Goal: Information Seeking & Learning: Find specific fact

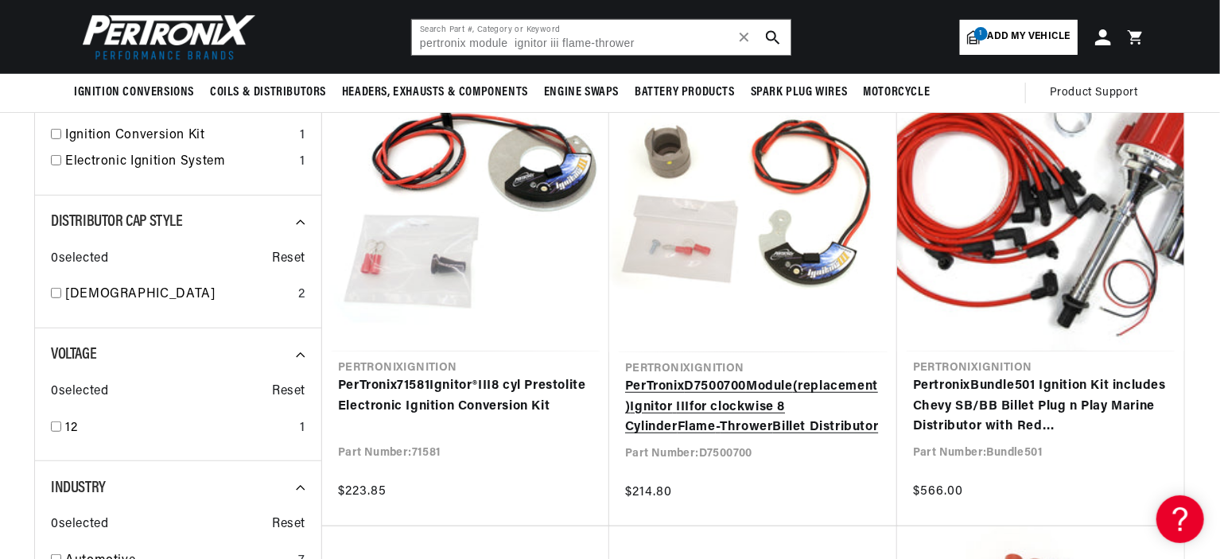
scroll to position [0, 482]
click at [719, 404] on link "PerTronix D7500700 Module (replacement) Ignitor III for clockwise 8 Cylinder Fl…" at bounding box center [753, 407] width 256 height 61
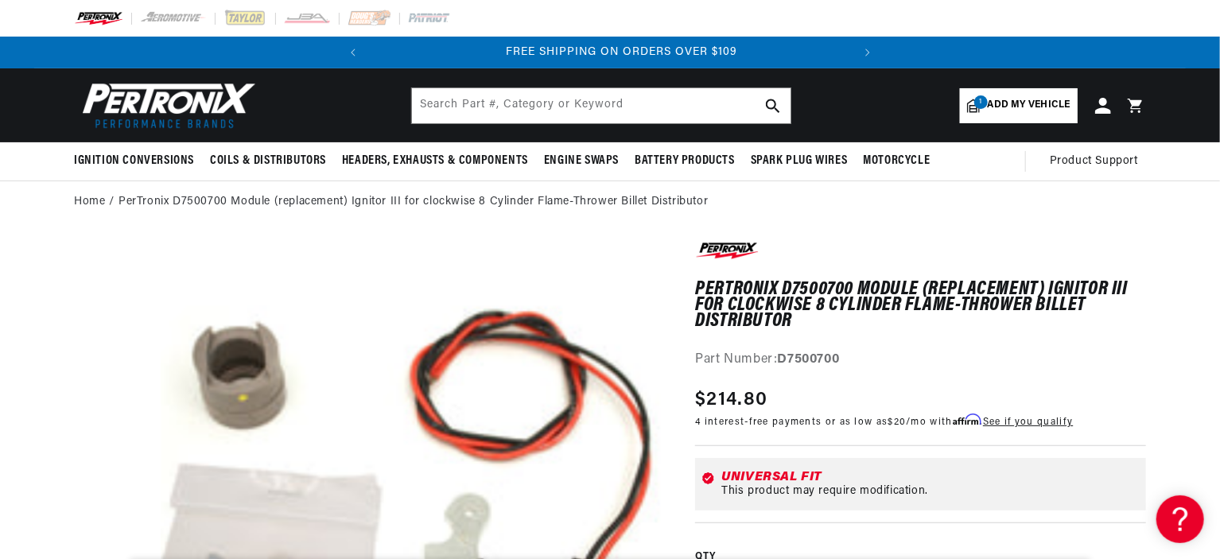
scroll to position [0, 482]
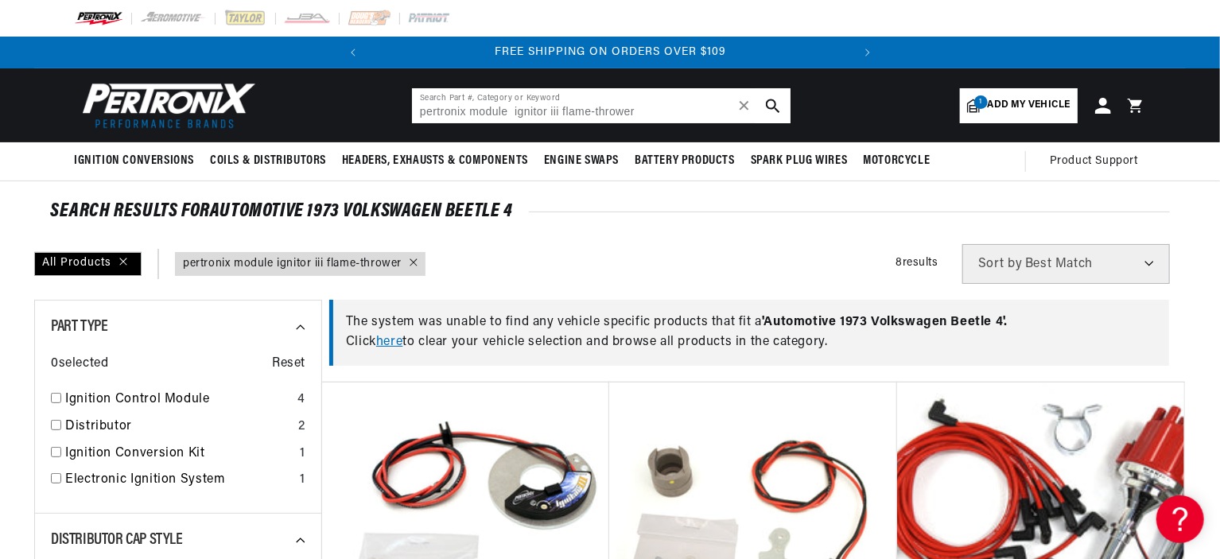
click at [550, 107] on input "pertronix module ignitor iii flame-thrower" at bounding box center [601, 105] width 379 height 35
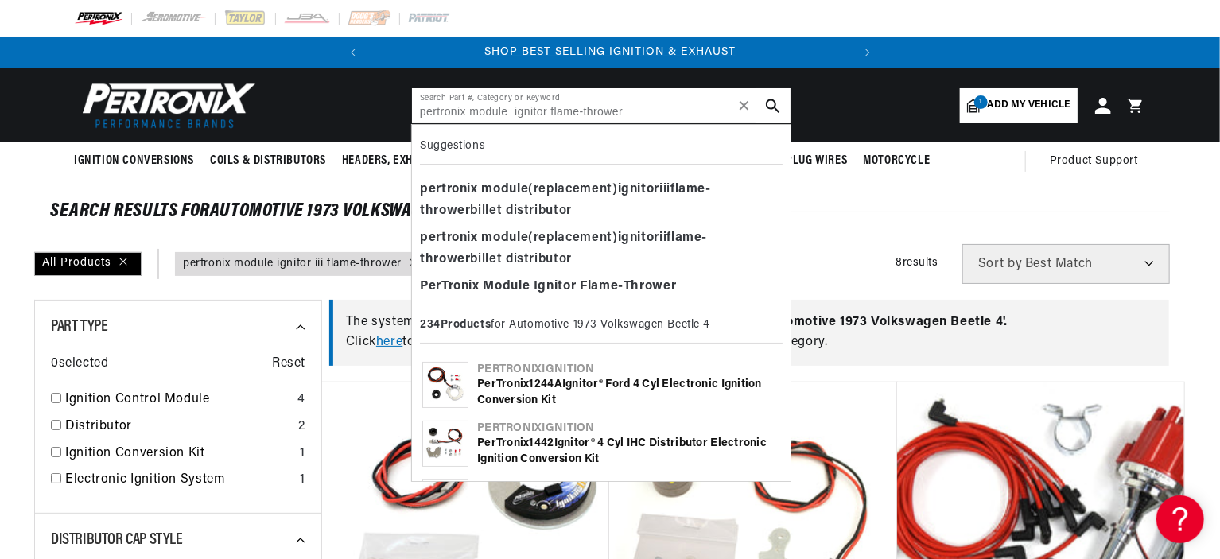
type input "pertronix module ignitor flame-thrower"
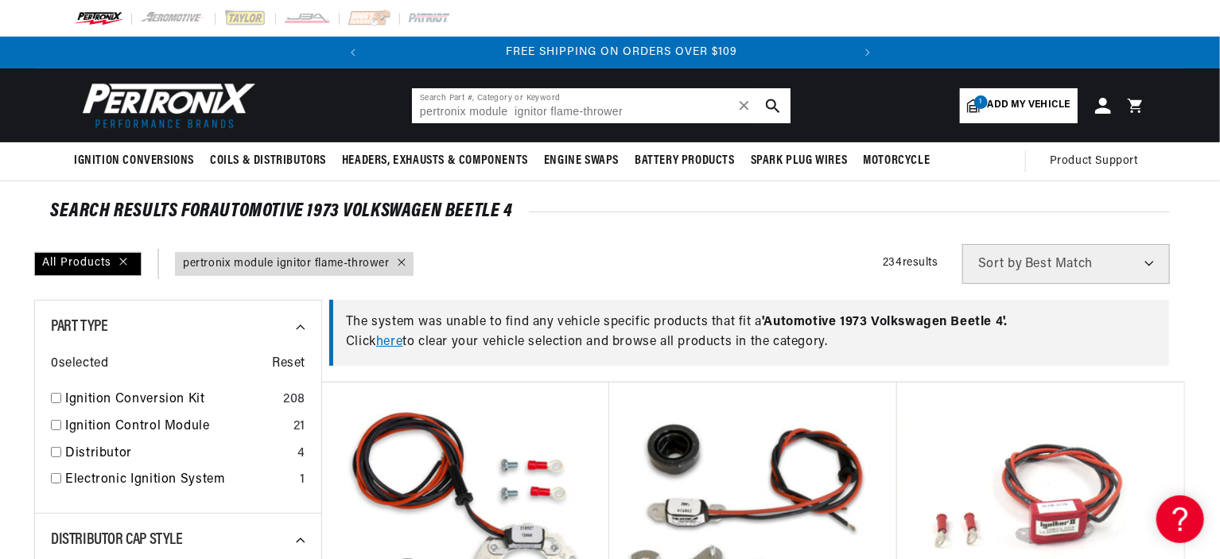
scroll to position [0, 482]
click at [1001, 324] on span "' Automotive 1973 Volkswagen Beetle 4 '." at bounding box center [885, 322] width 246 height 13
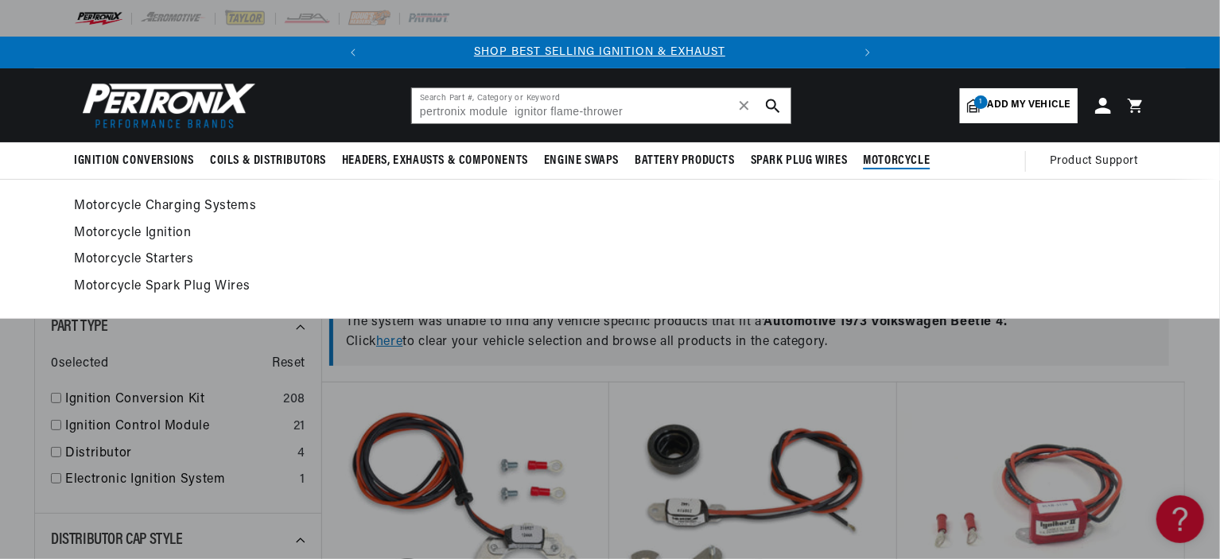
scroll to position [0, 0]
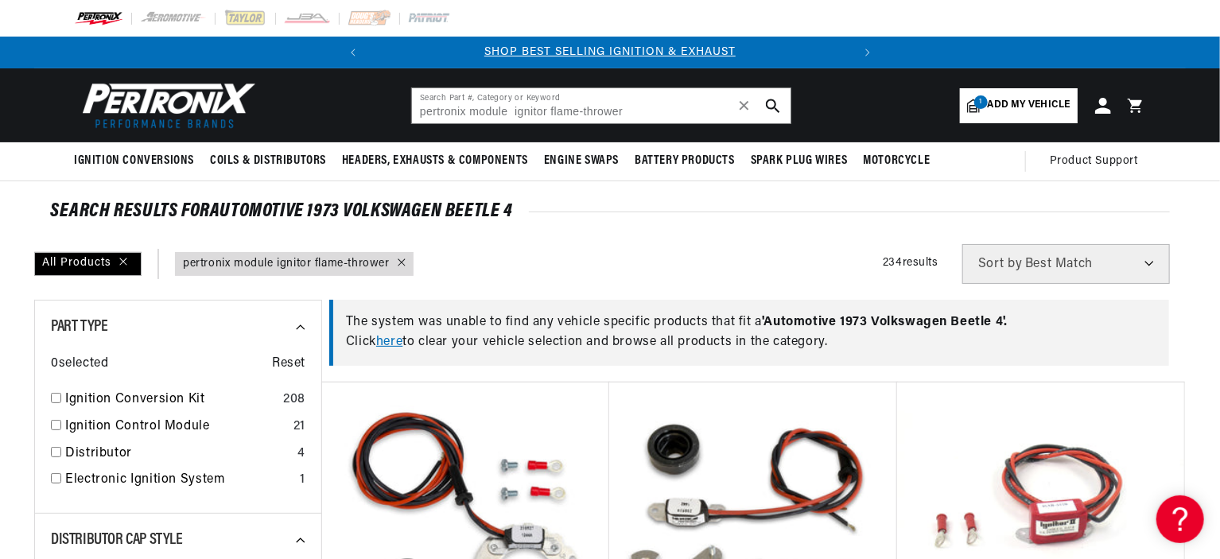
click at [966, 102] on link "1 Add my vehicle" at bounding box center [1019, 105] width 118 height 35
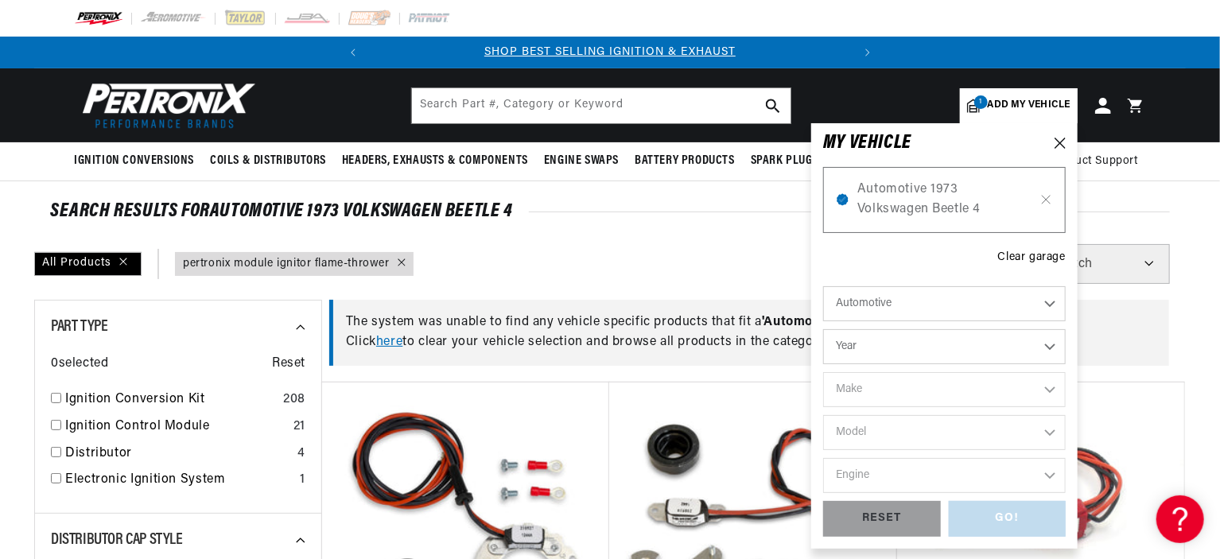
click at [894, 348] on select "Year 2024 2023 2022 2021 2020 2019 2018 2017 2016 2015 2014 2013 2012 2011 2010…" at bounding box center [944, 346] width 243 height 35
select select "1973"
click at [823, 329] on select "Year 2024 2023 2022 2021 2020 2019 2018 2017 2016 2015 2014 2013 2012 2011 2010…" at bounding box center [944, 346] width 243 height 35
select select "1973"
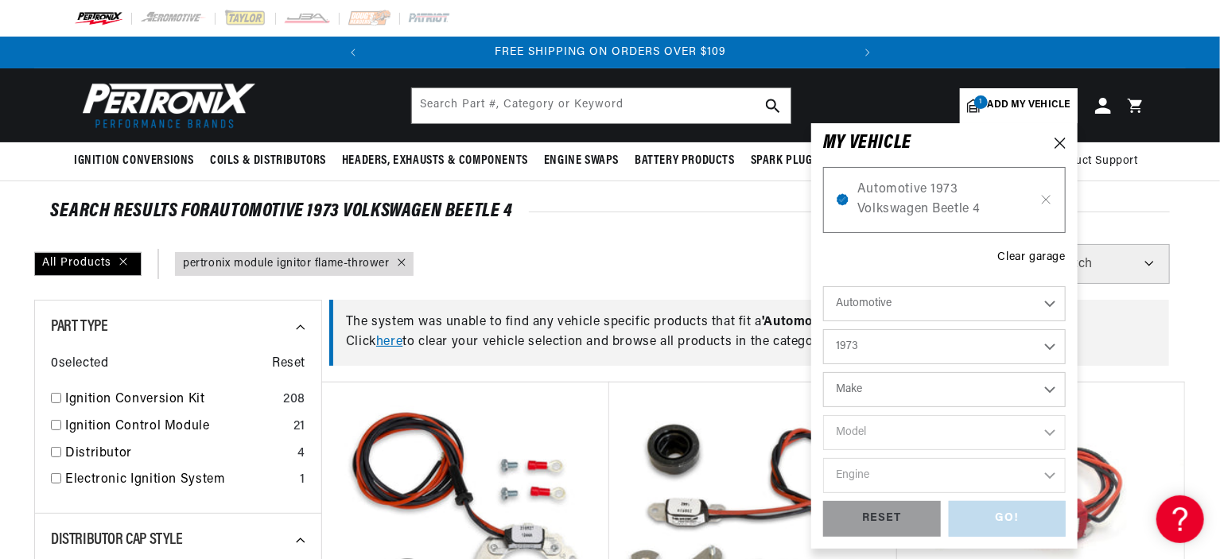
click at [886, 391] on select "Make Alfa Romeo American Motors Aston Martin Audi Austin Avanti Bentley BMW Bui…" at bounding box center [944, 389] width 243 height 35
select select "Volkswagen"
click at [823, 372] on select "Make Alfa Romeo American Motors Aston Martin Audi Austin Avanti Bentley BMW Bui…" at bounding box center [944, 389] width 243 height 35
select select "Volkswagen"
click at [876, 427] on select "Model 412 Beetle Fastback Karmann Ghia Squareback Super Beetle Thing" at bounding box center [944, 432] width 243 height 35
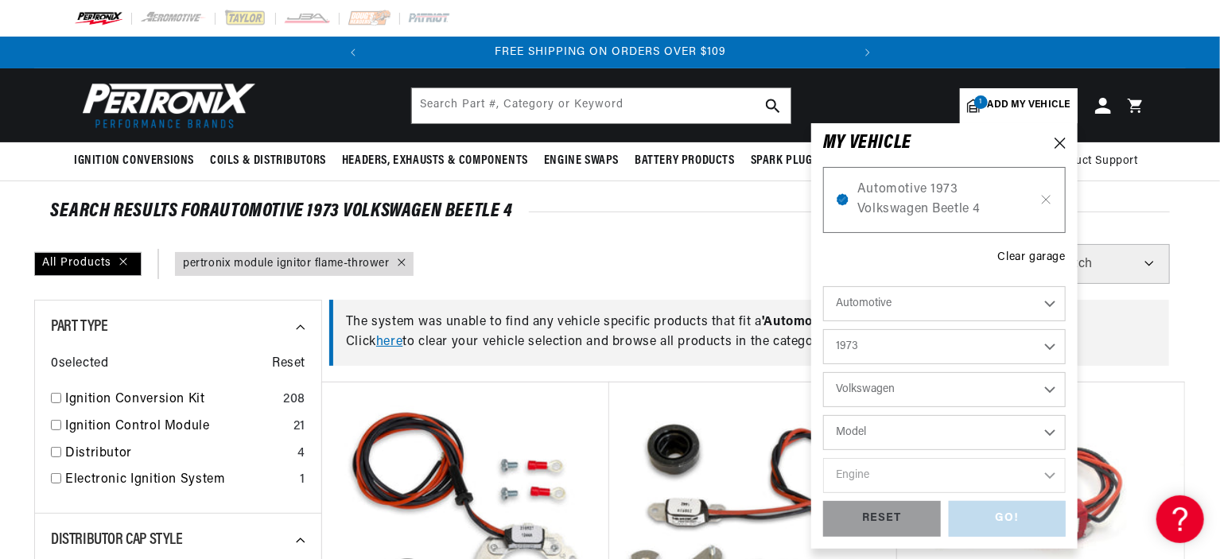
select select "Beetle"
click at [823, 415] on select "Model 412 Beetle Fastback Karmann Ghia Squareback Super Beetle Thing" at bounding box center [944, 432] width 243 height 35
select select "Beetle"
click at [875, 480] on select "Engine 1.5L 1.6L 4" at bounding box center [944, 475] width 243 height 35
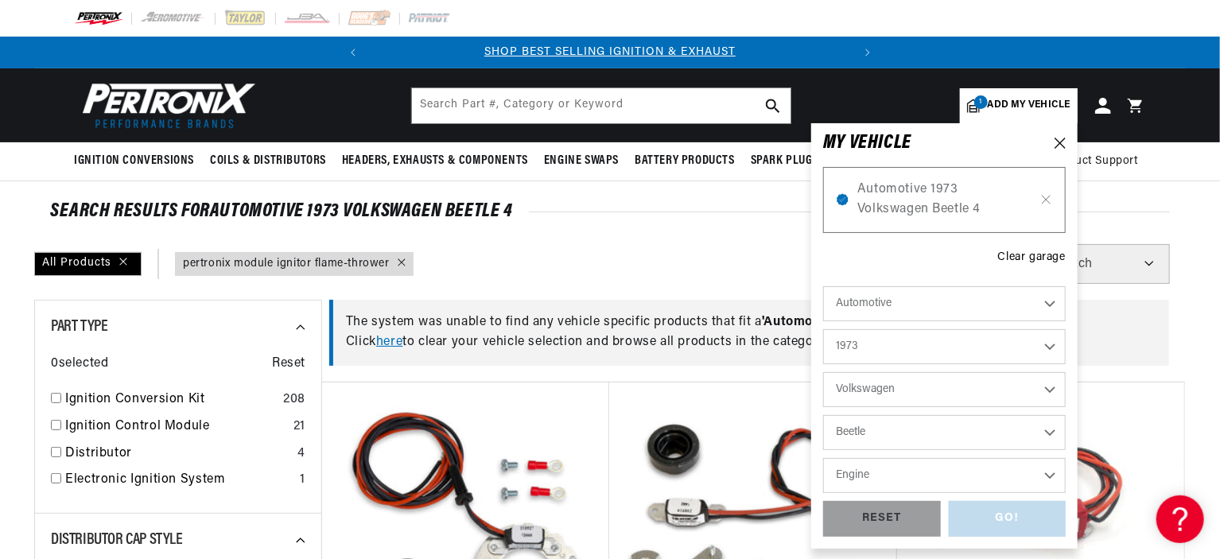
select select "1.5L"
click at [823, 458] on select "Engine 1.5L 1.6L 4" at bounding box center [944, 475] width 243 height 35
select select "1.5L"
click at [991, 508] on div "GO!" at bounding box center [1008, 519] width 118 height 36
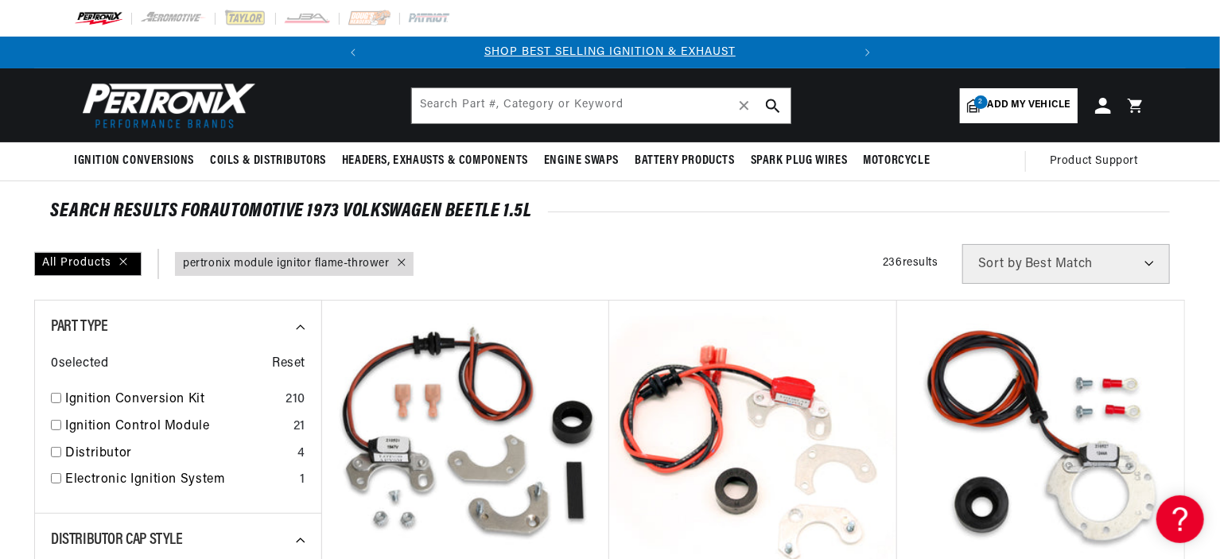
type input "pertronix module ignitor flame-thrower"
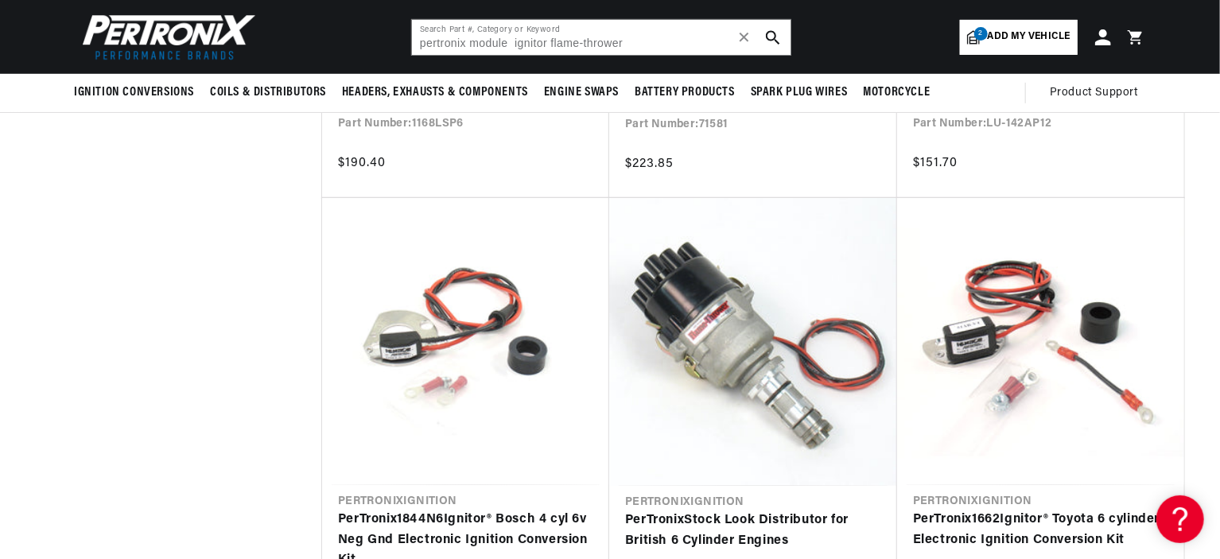
scroll to position [3423, 0]
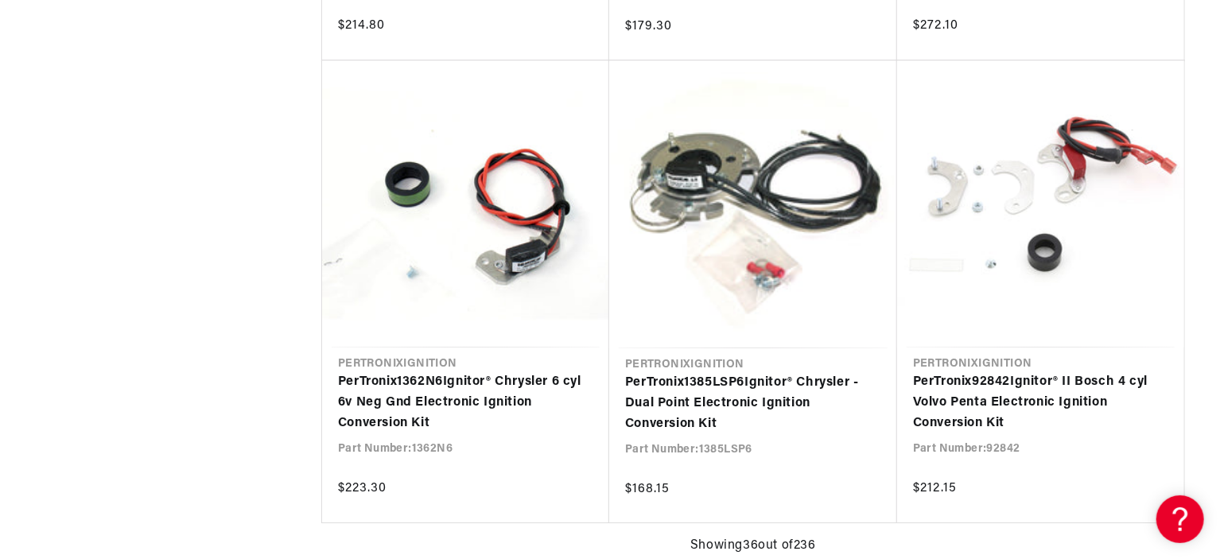
scroll to position [0, 482]
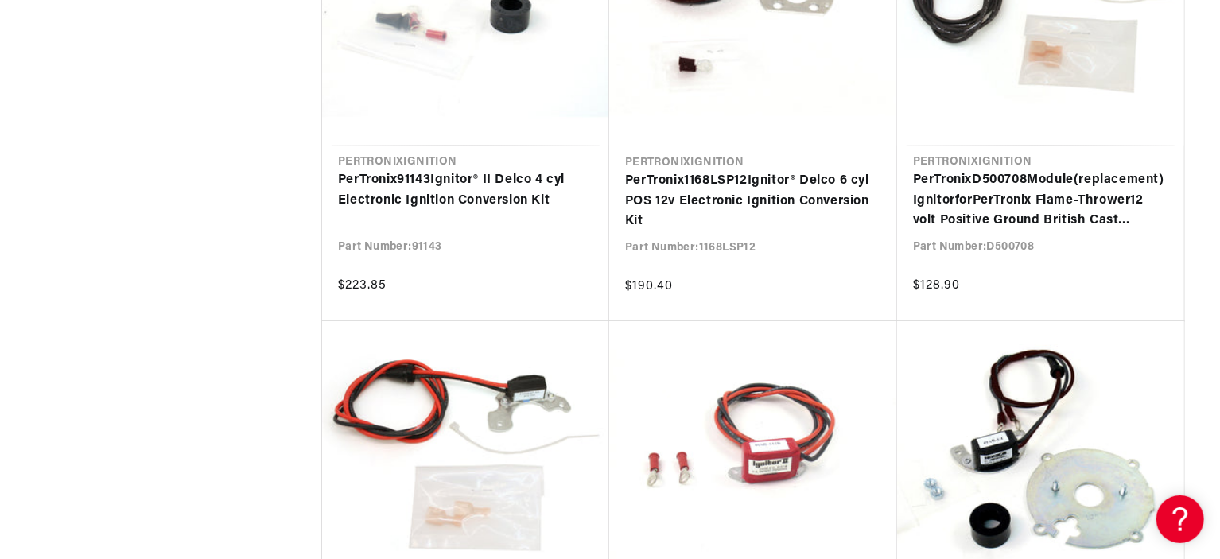
scroll to position [6522, 0]
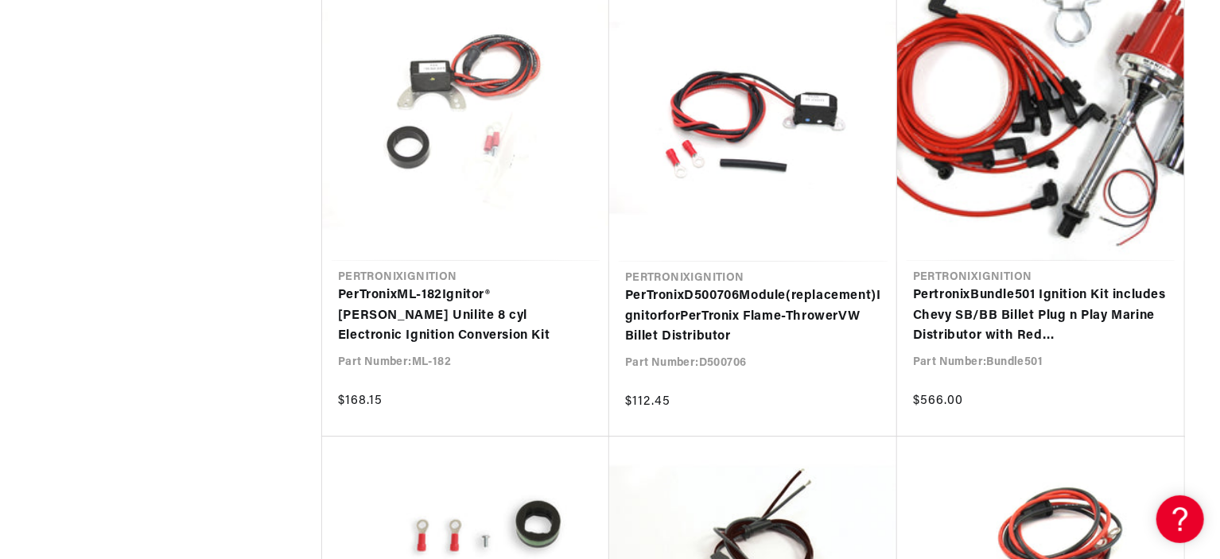
scroll to position [8431, 0]
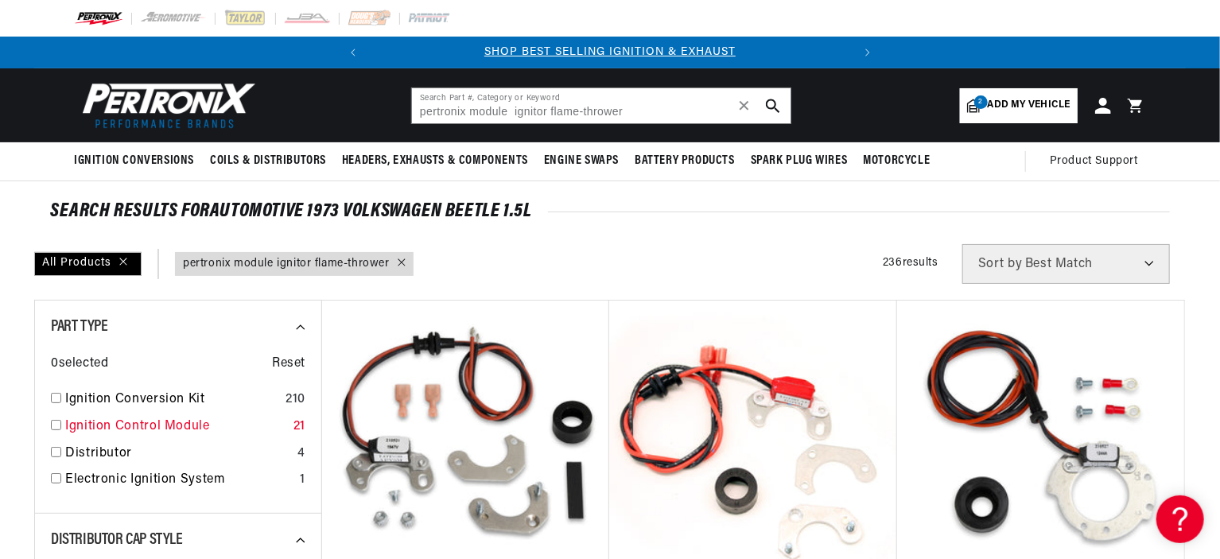
click at [60, 426] on input "checkbox" at bounding box center [56, 425] width 10 height 10
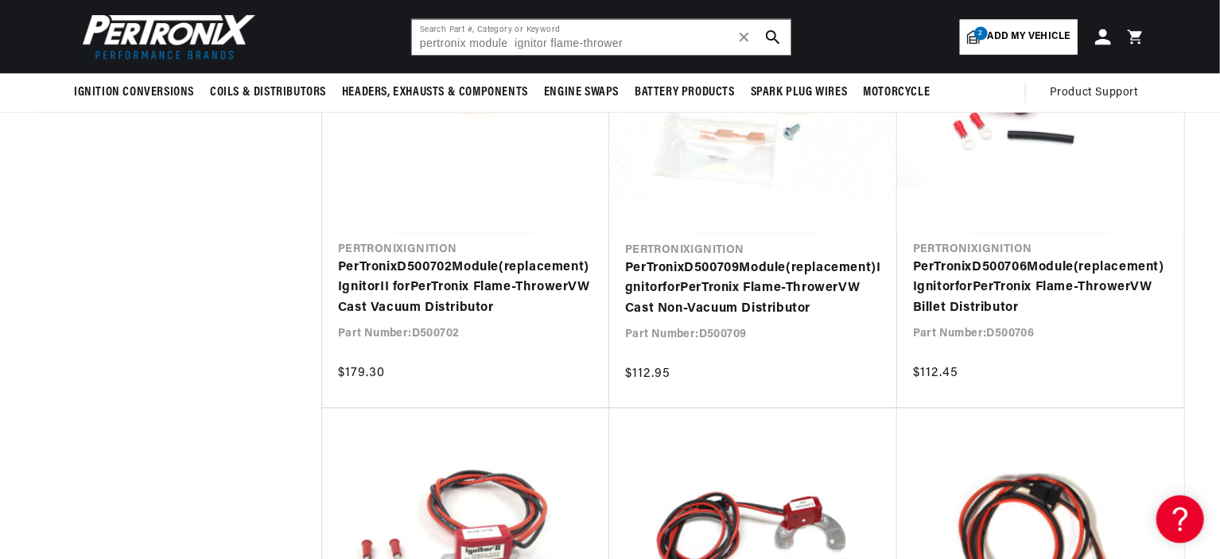
scroll to position [1273, 0]
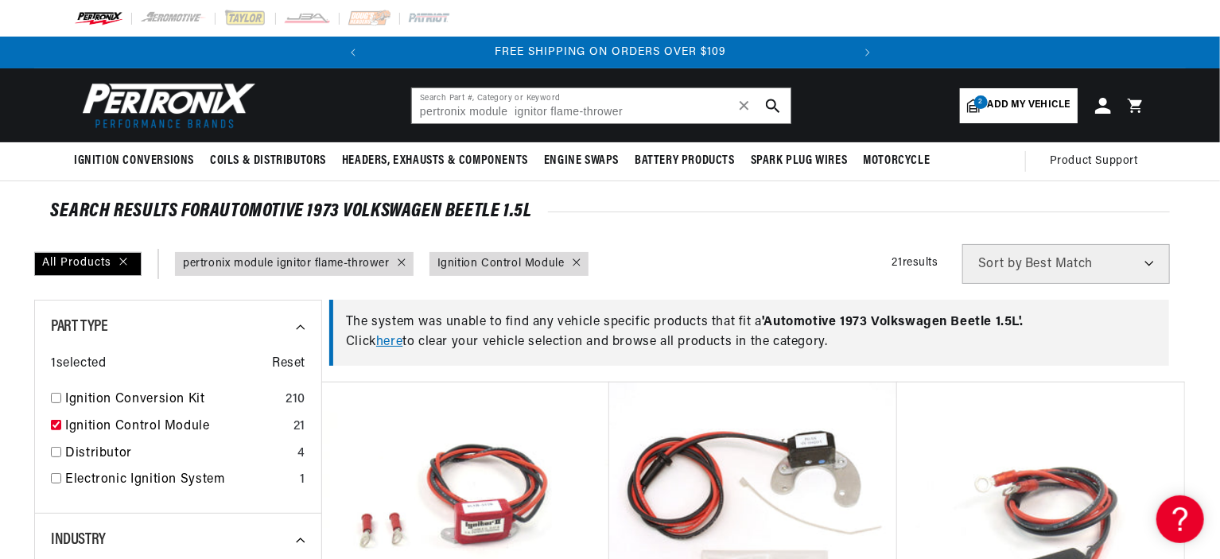
click at [577, 261] on icon at bounding box center [576, 261] width 7 height 7
checkbox input "false"
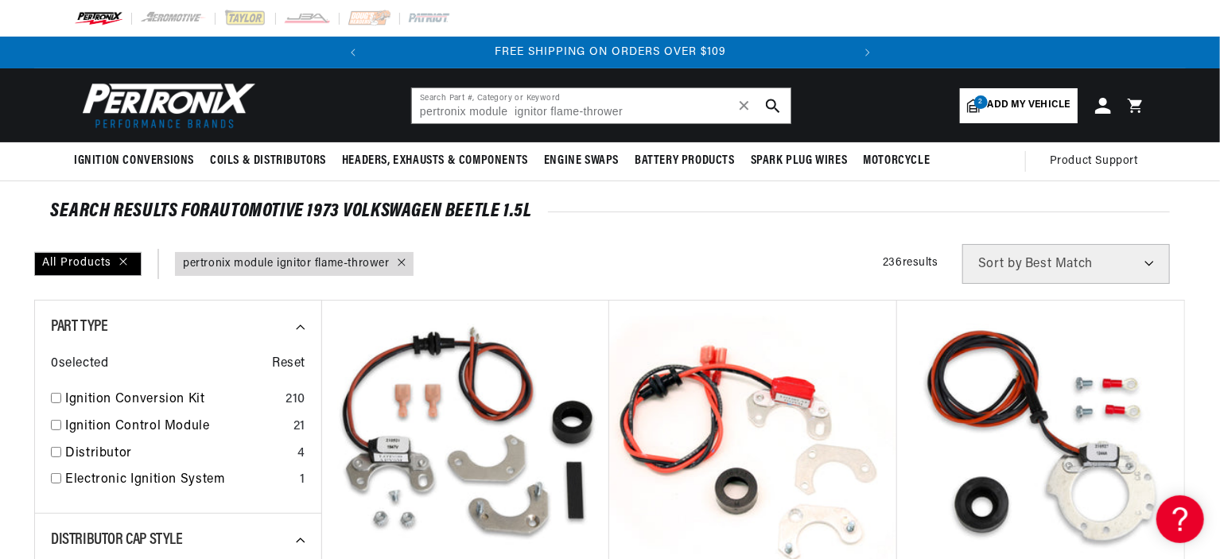
click at [398, 261] on icon at bounding box center [402, 262] width 8 height 8
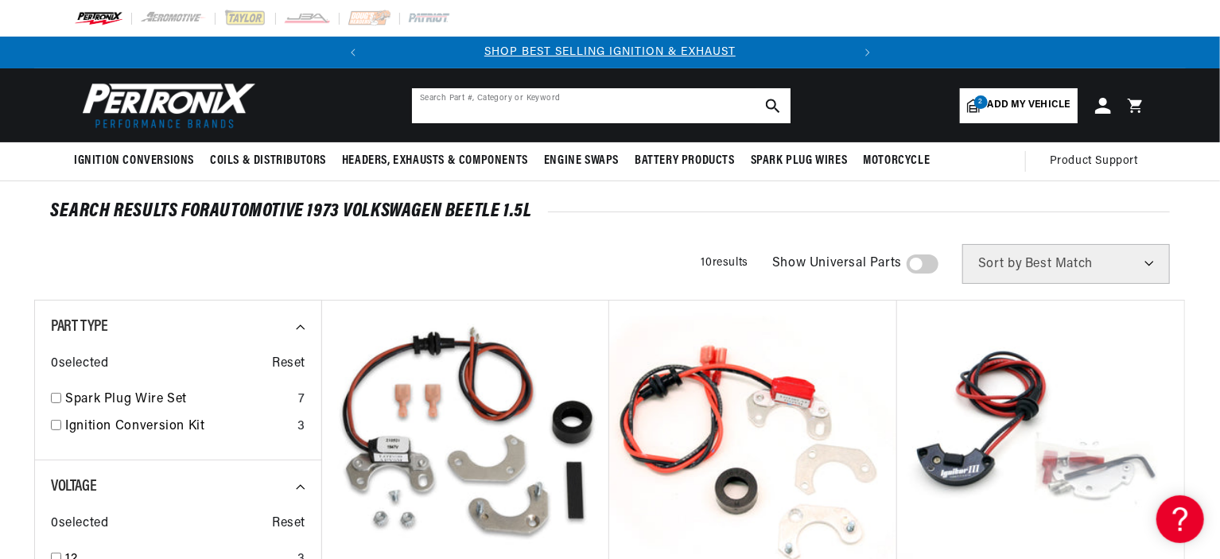
click at [442, 99] on input "text" at bounding box center [601, 105] width 379 height 35
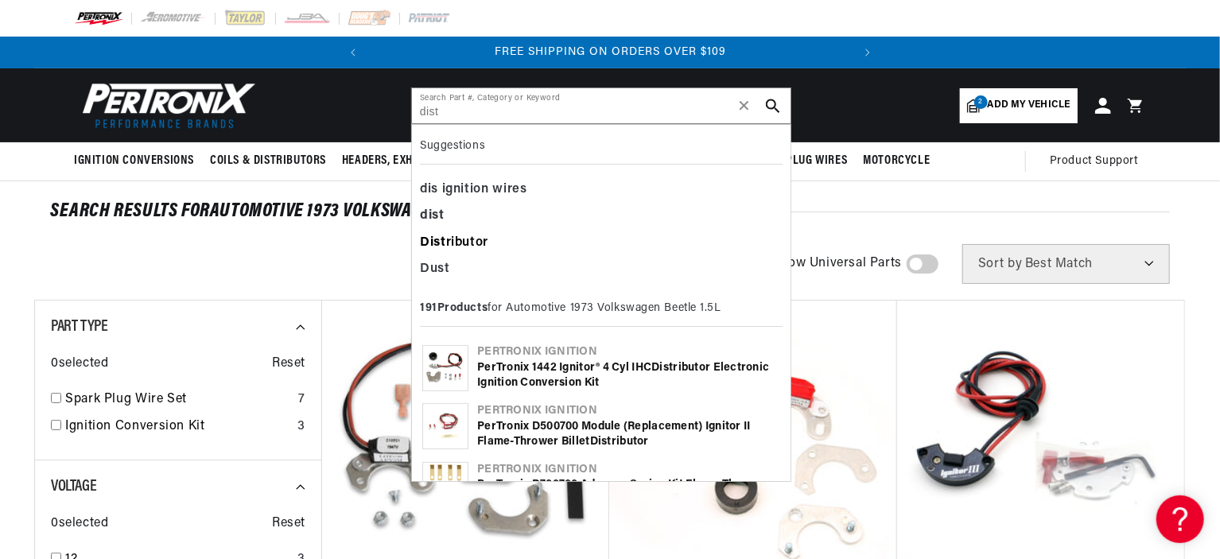
click at [484, 239] on div "Dist ributor" at bounding box center [601, 243] width 363 height 27
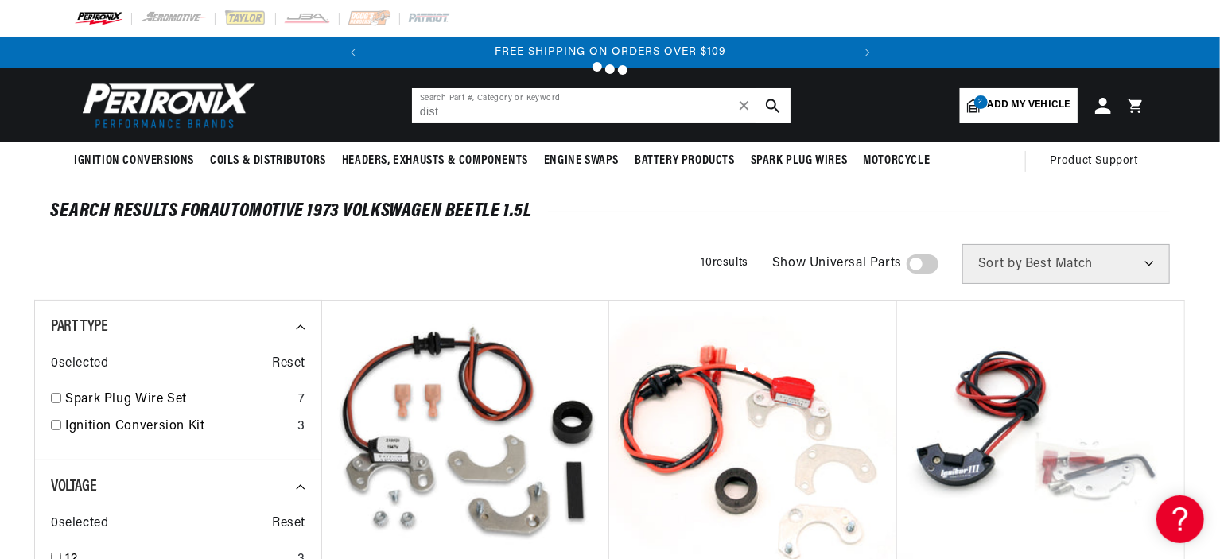
type input "Distributor"
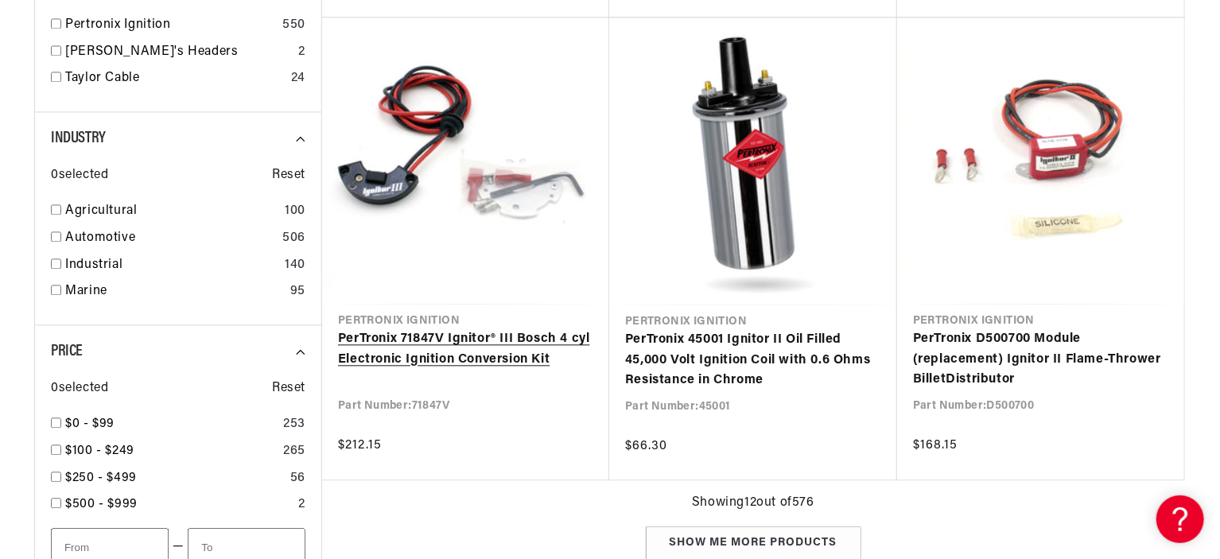
click at [441, 340] on link "PerTronix 71847V Ignitor® III Bosch 4 cyl Electronic Ignition Conversion Kit" at bounding box center [465, 349] width 255 height 41
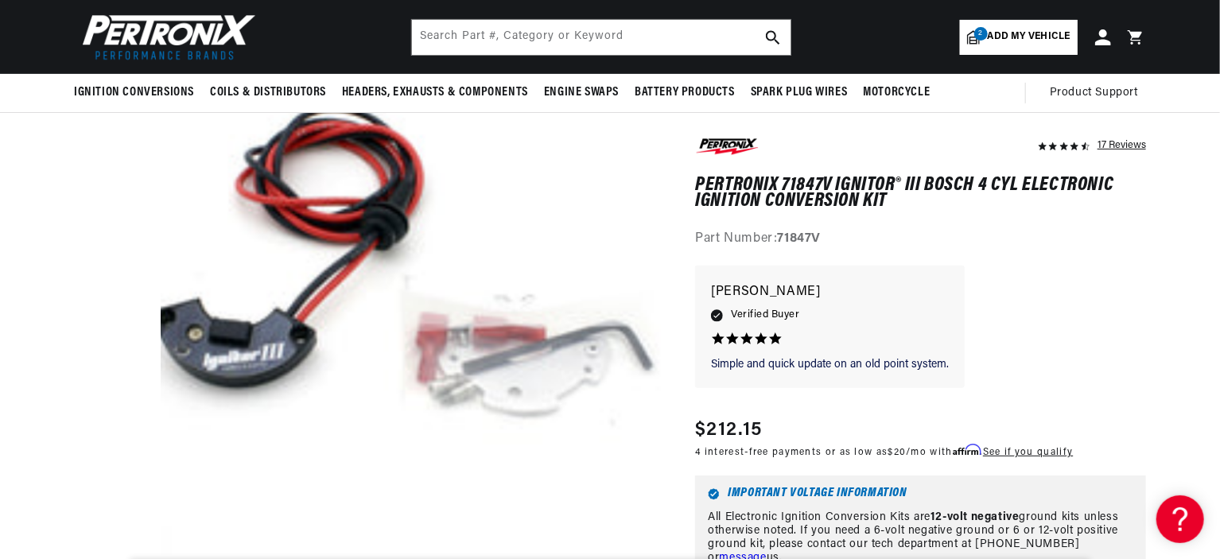
scroll to position [80, 0]
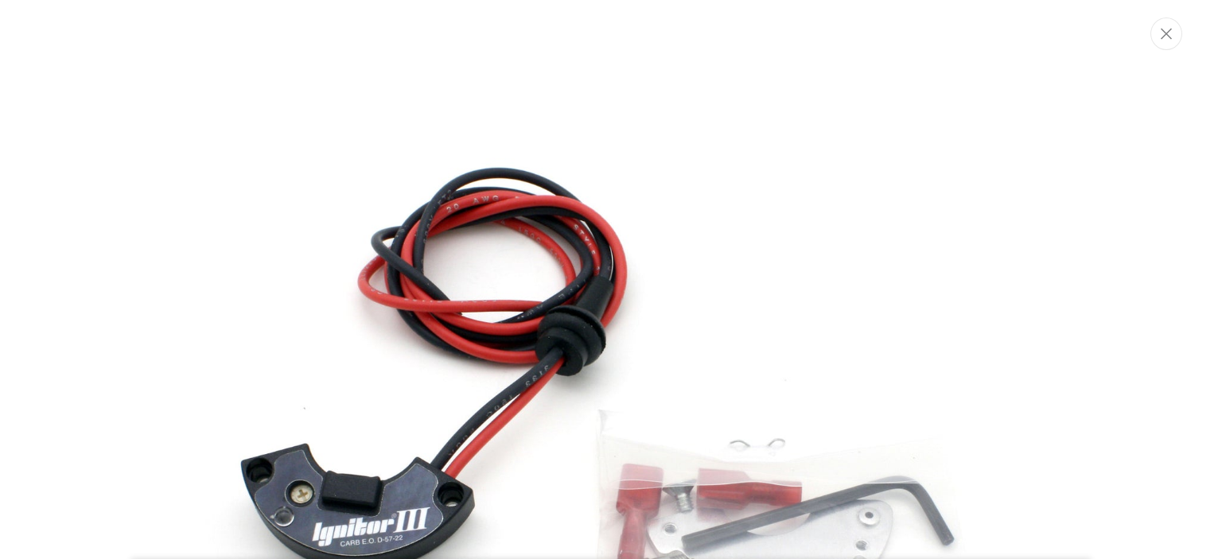
scroll to position [0, 0]
click at [1164, 37] on icon "Close" at bounding box center [1165, 34] width 11 height 12
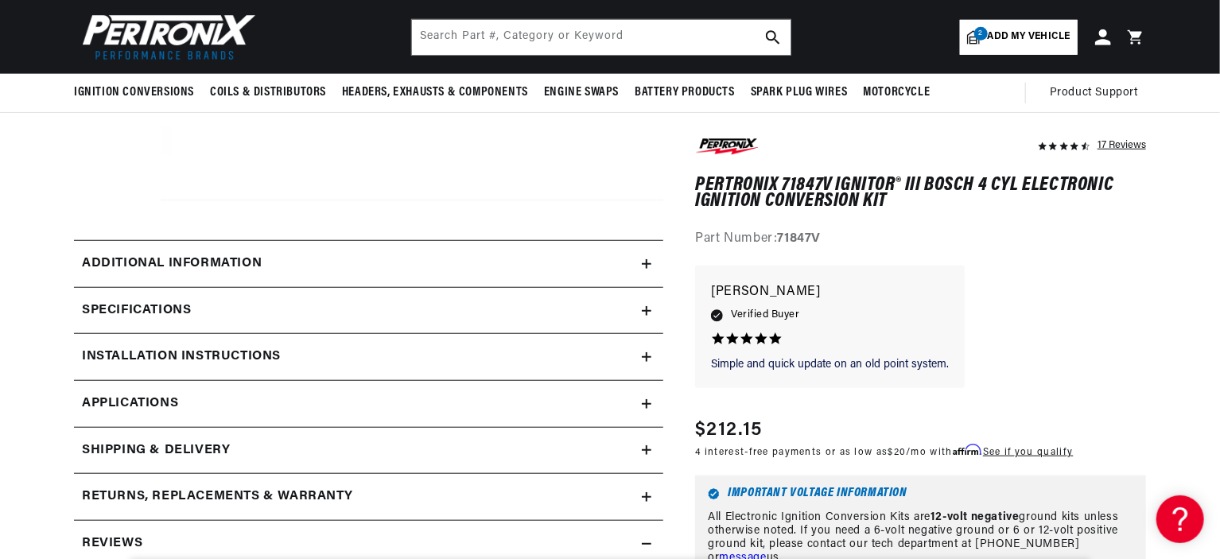
click at [656, 265] on summary "Additional Information" at bounding box center [368, 264] width 589 height 46
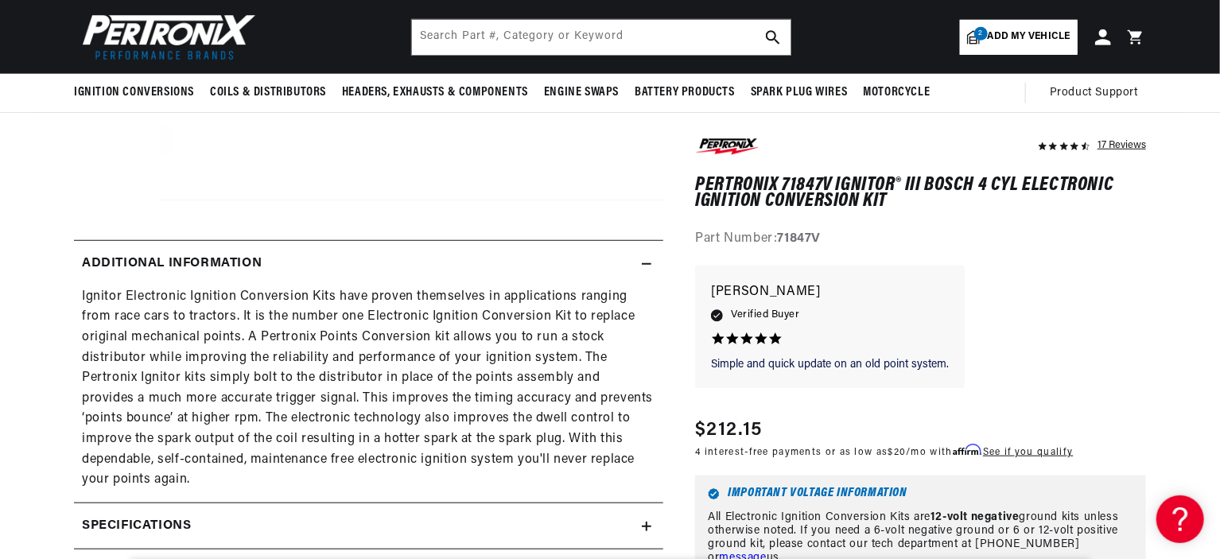
scroll to position [0, 482]
drag, startPoint x: 780, startPoint y: 235, endPoint x: 834, endPoint y: 236, distance: 53.3
click at [834, 236] on div "Part Number: 71847V" at bounding box center [920, 240] width 451 height 21
copy strong "71847V"
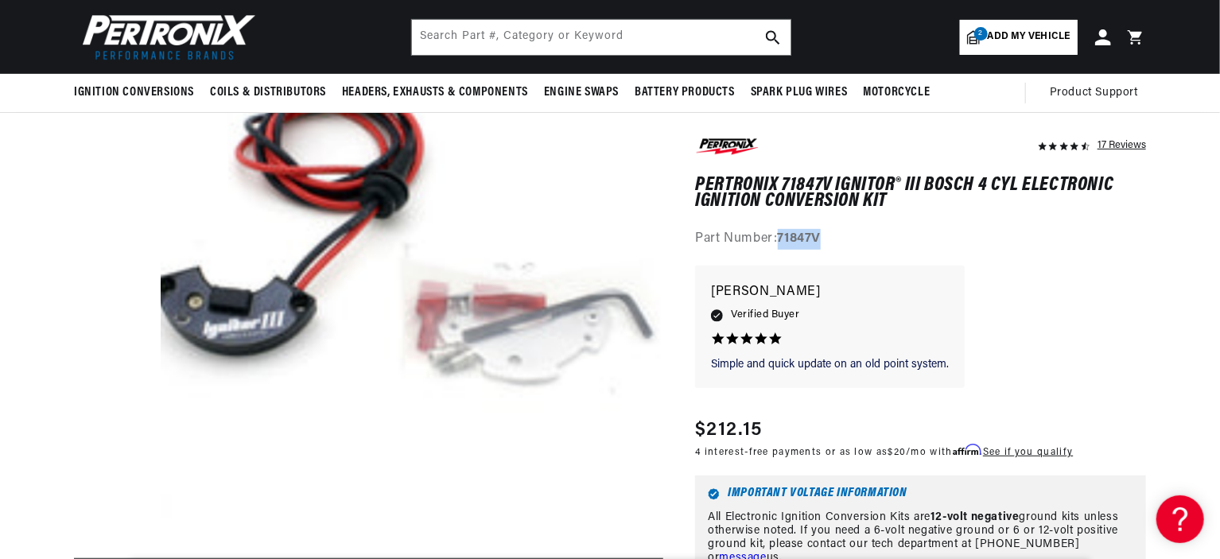
scroll to position [0, 482]
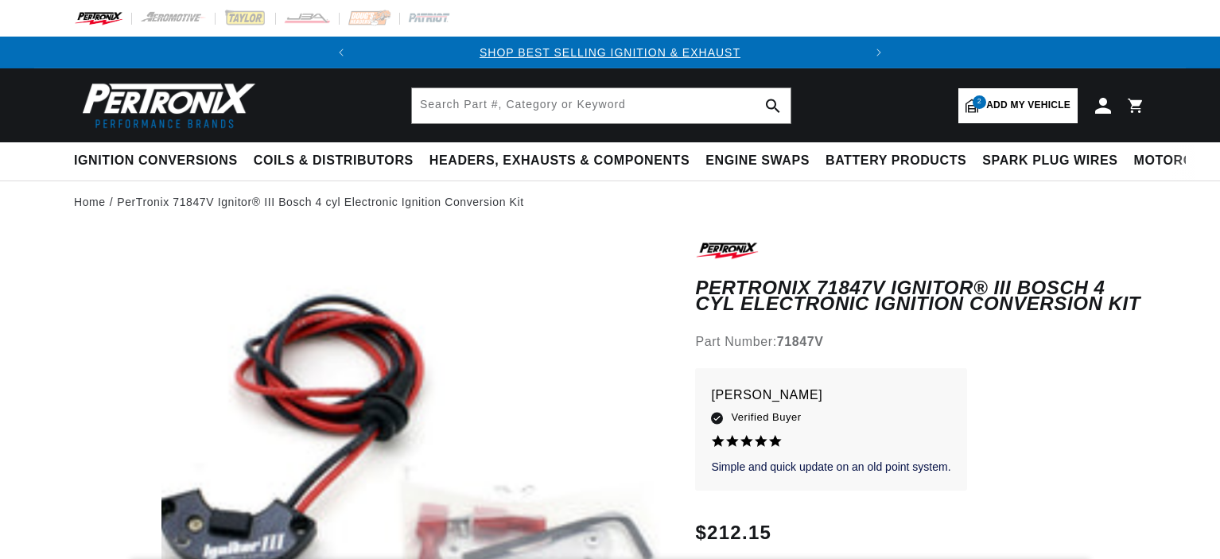
select select "1973"
select select "Volkswagen"
select select "Beetle"
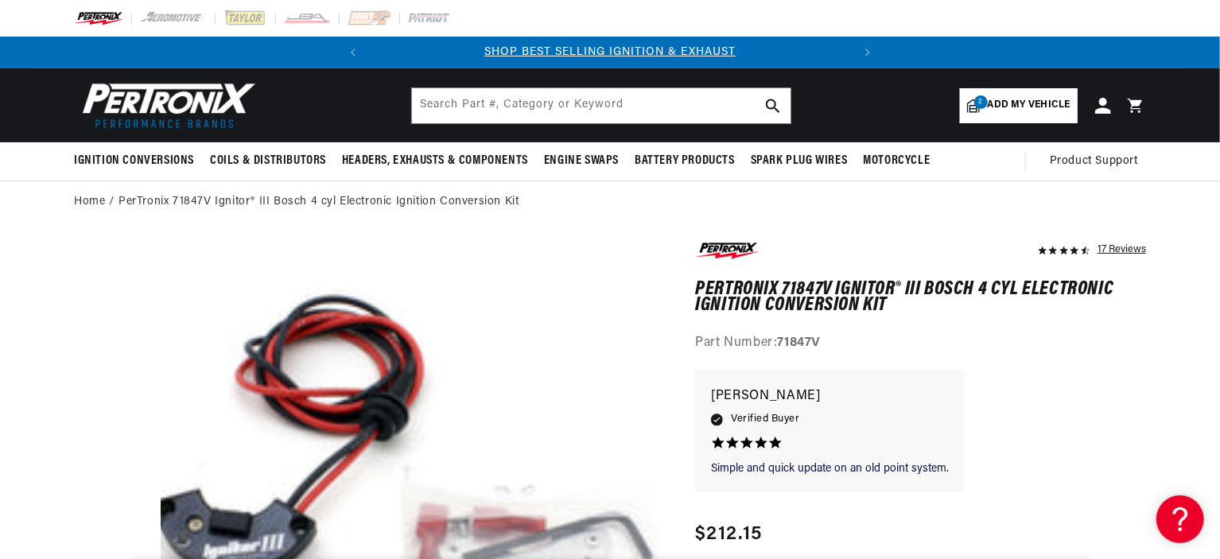
click at [1016, 101] on span "Add my vehicle" at bounding box center [1029, 105] width 83 height 15
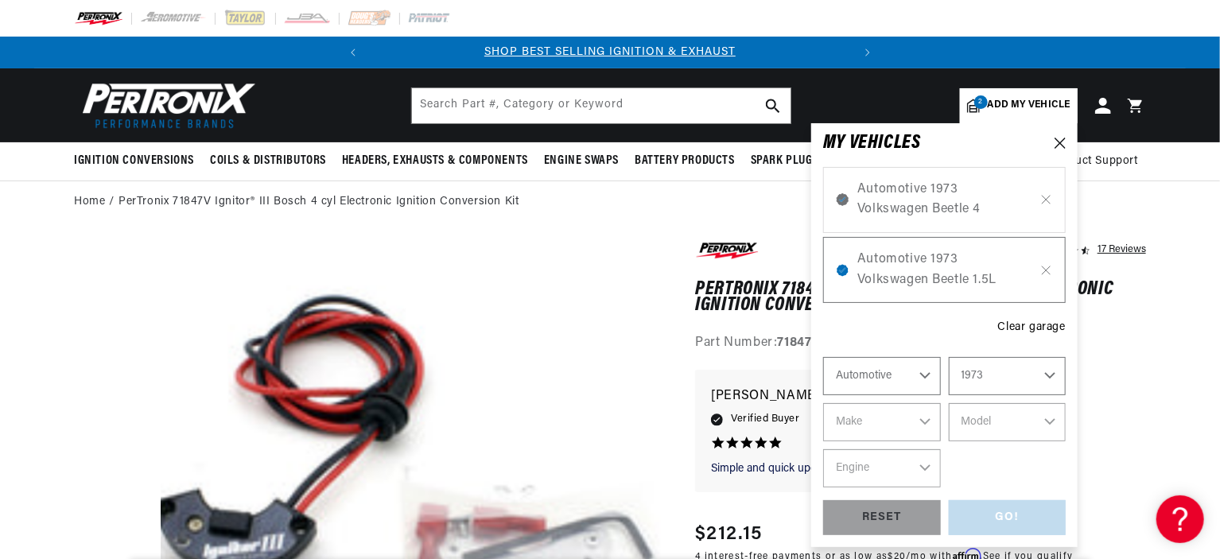
select select "Year"
select select "Make"
select select "Model"
select select "Engine"
click at [903, 260] on span "Automotive 1973 Volkswagen Beetle 1.5L" at bounding box center [944, 270] width 174 height 41
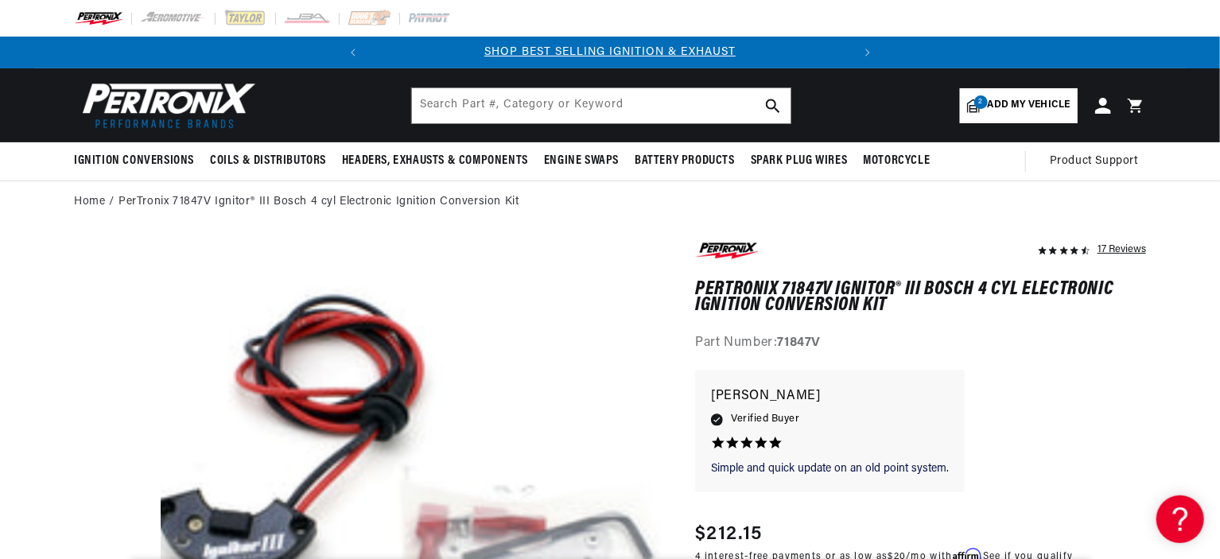
scroll to position [0, 201]
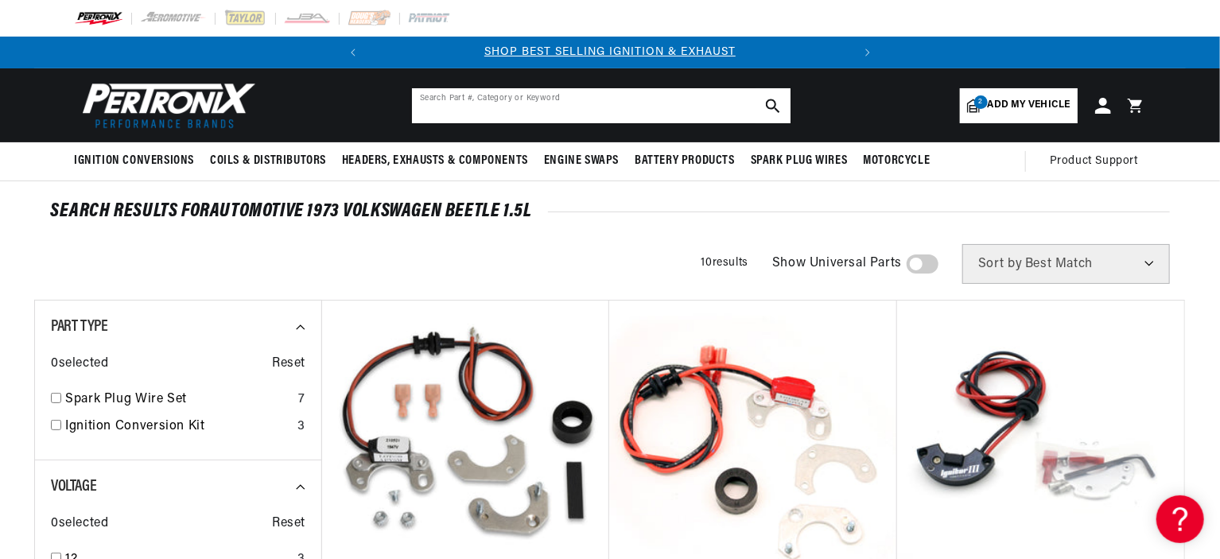
click at [484, 104] on input "text" at bounding box center [601, 105] width 379 height 35
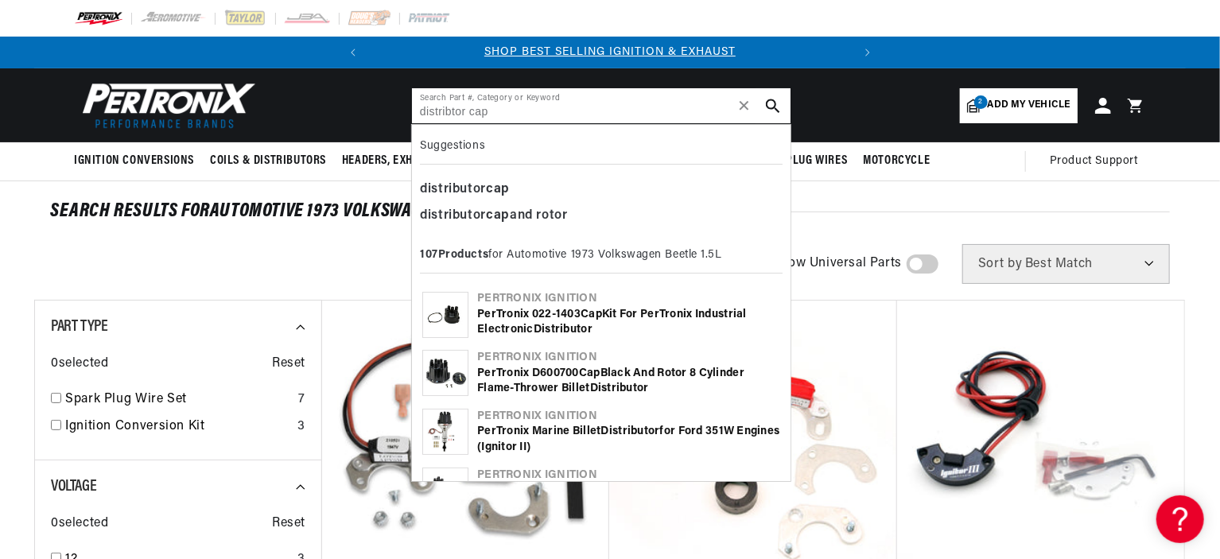
type input "Distributor cap"
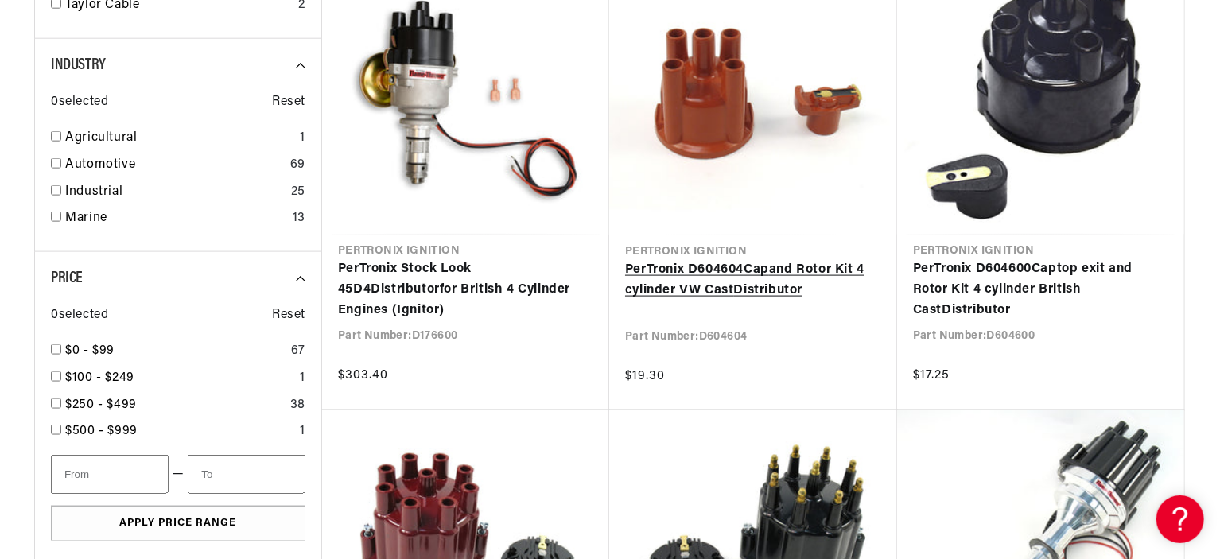
scroll to position [0, 482]
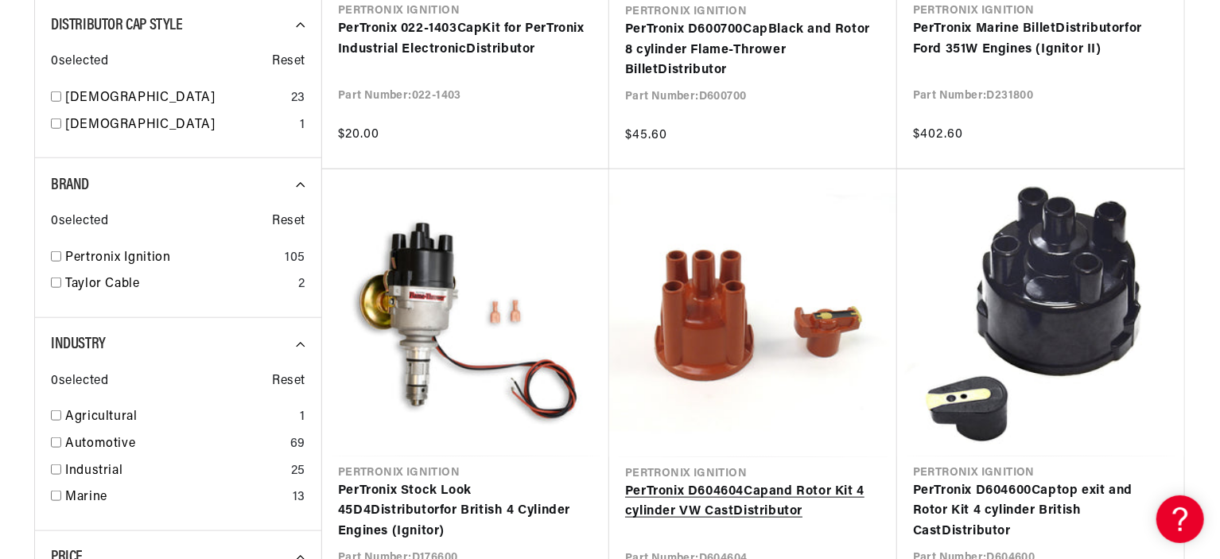
scroll to position [795, 0]
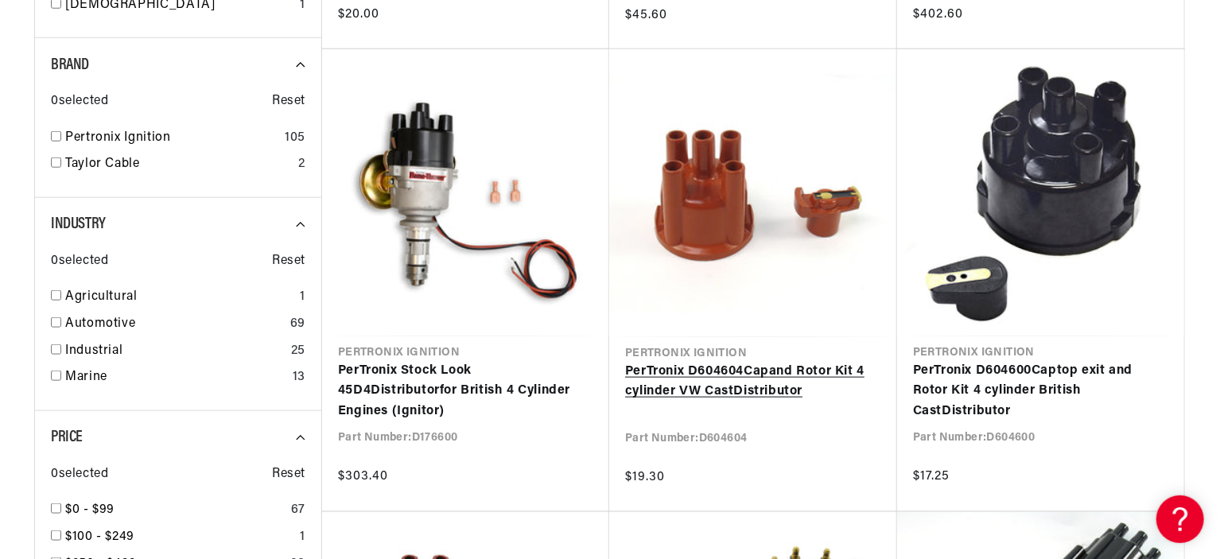
click at [725, 371] on link "PerTronix D604604 Cap and Rotor Kit 4 cylinder VW Cast Distributor" at bounding box center [753, 382] width 256 height 41
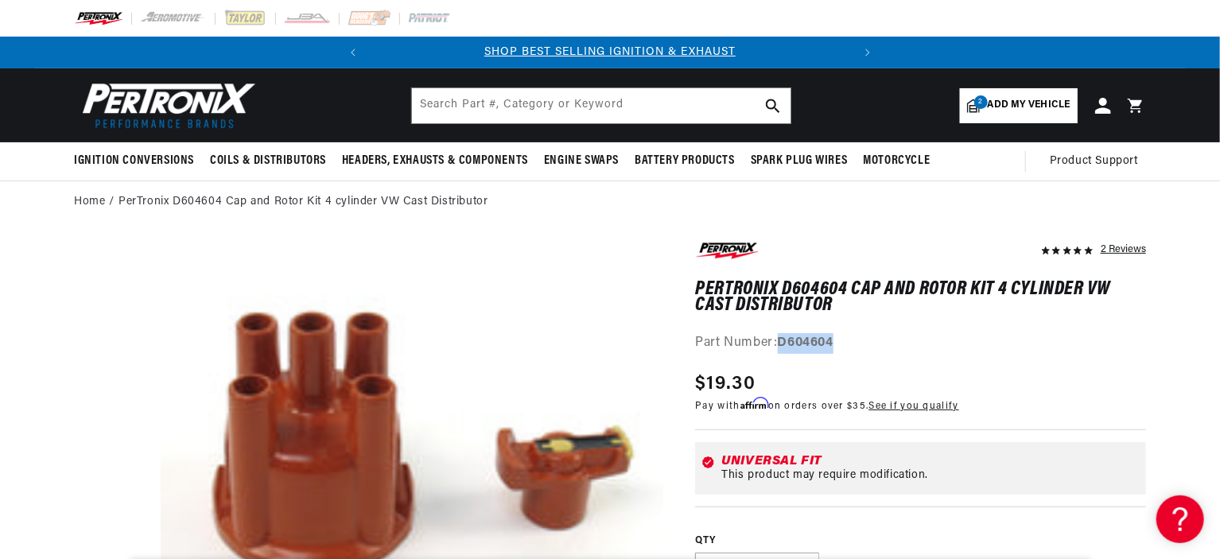
drag, startPoint x: 782, startPoint y: 343, endPoint x: 840, endPoint y: 346, distance: 58.1
click at [840, 346] on div "Part Number: D604604" at bounding box center [920, 343] width 451 height 21
